Goal: Task Accomplishment & Management: Manage account settings

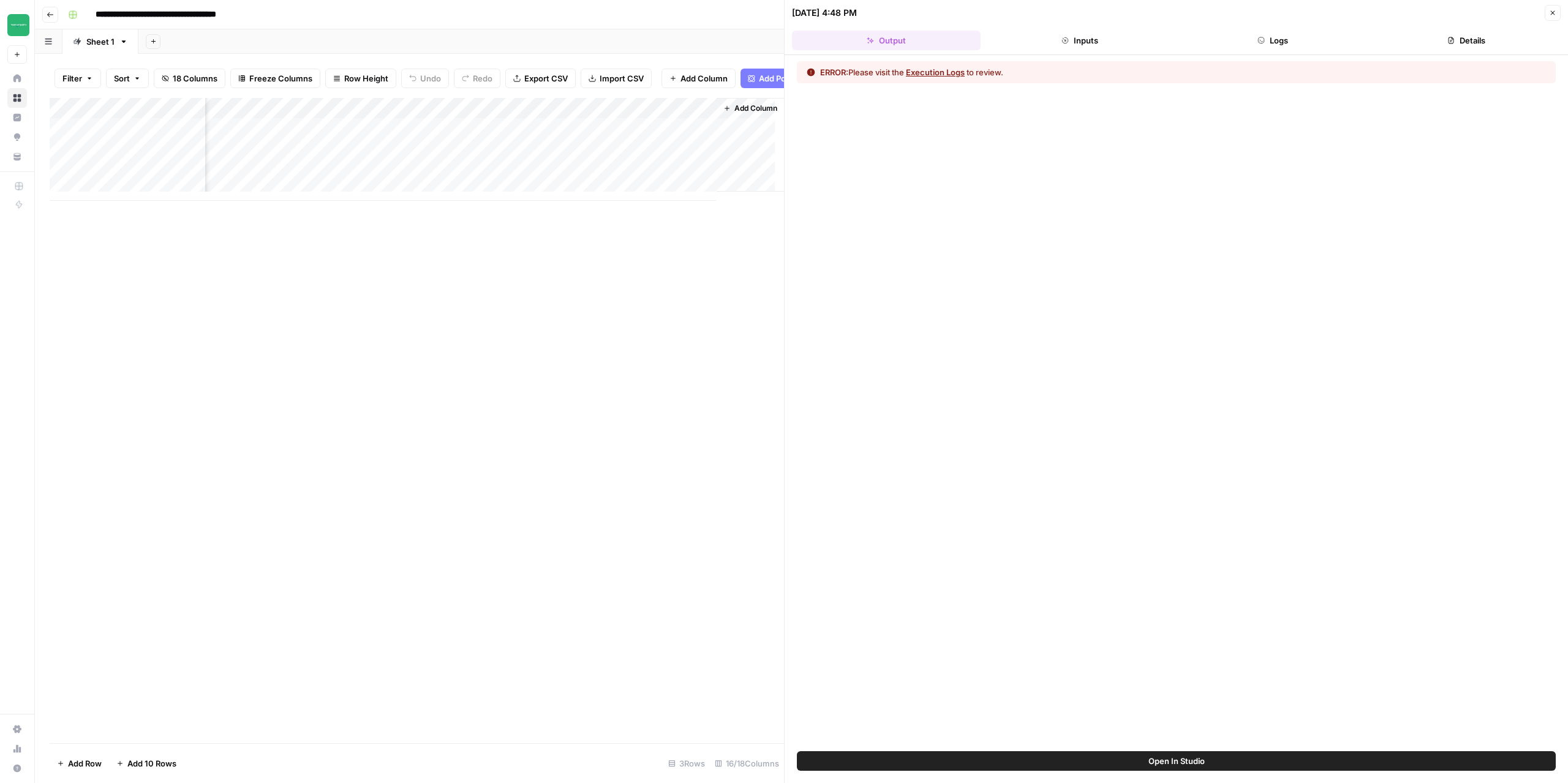
click at [1555, 17] on button "Close" at bounding box center [1552, 13] width 16 height 16
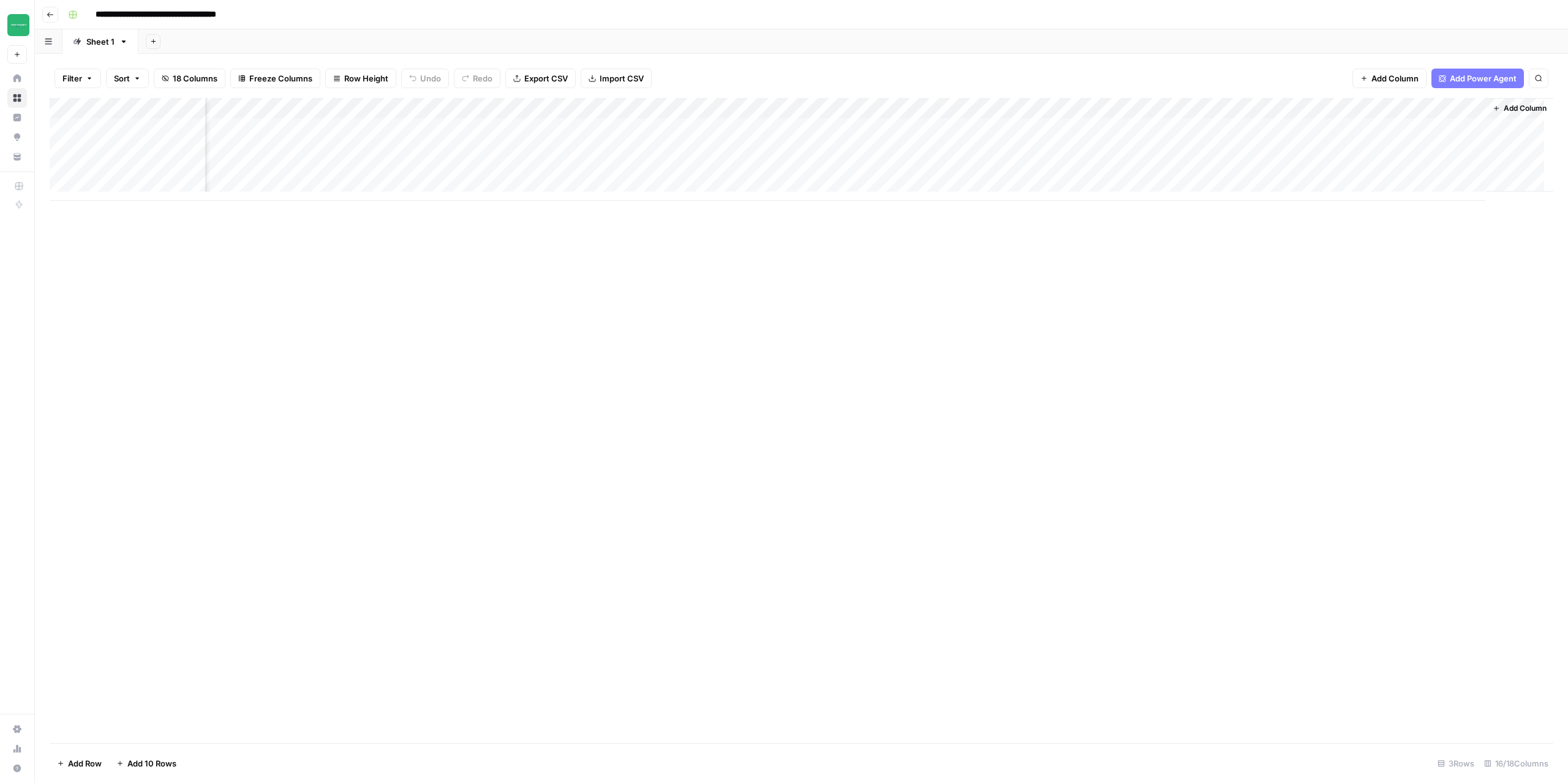
scroll to position [0, 522]
